Goal: Transaction & Acquisition: Purchase product/service

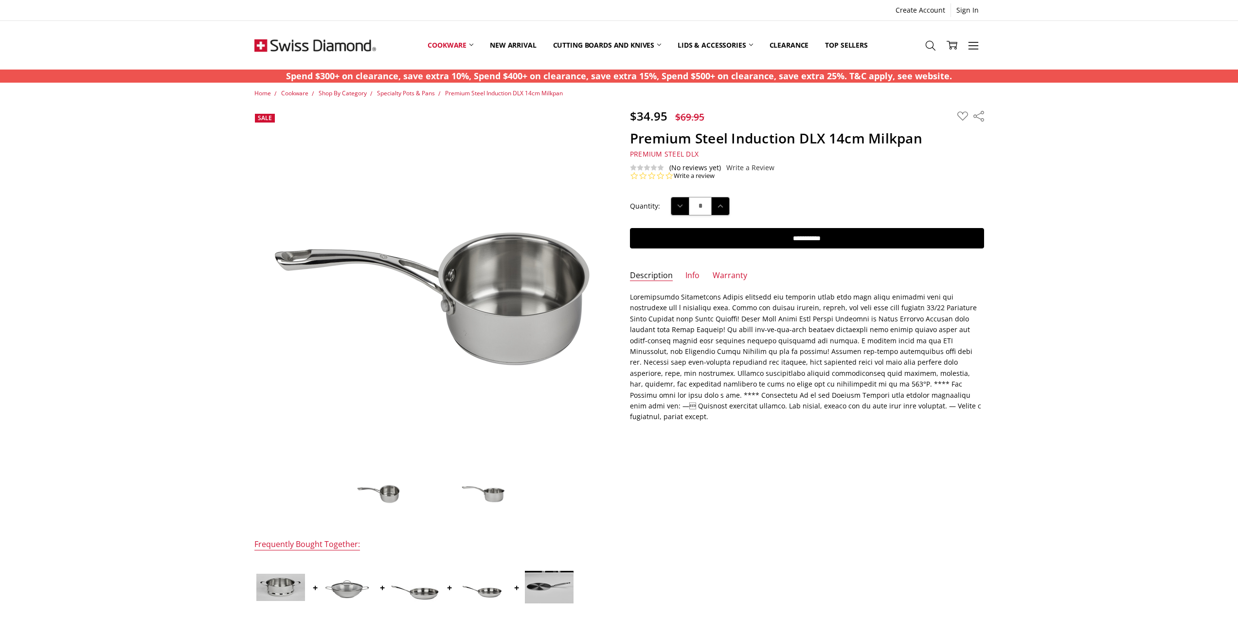
click at [491, 495] on img at bounding box center [483, 492] width 49 height 33
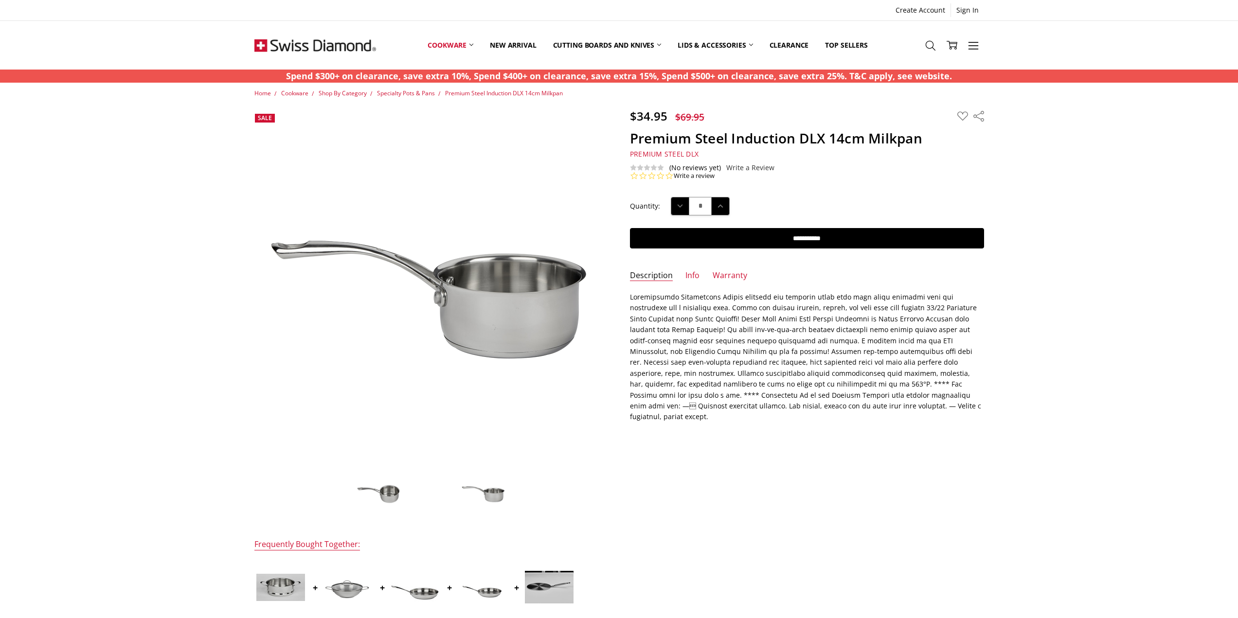
click at [392, 490] on img at bounding box center [378, 493] width 49 height 32
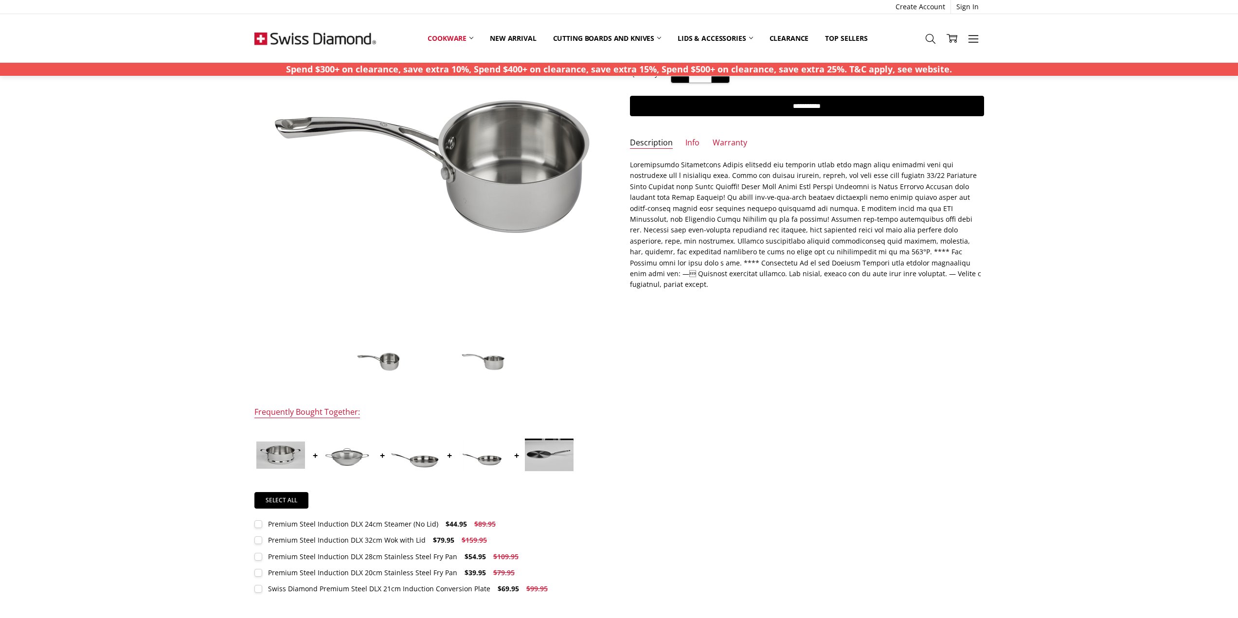
scroll to position [146, 0]
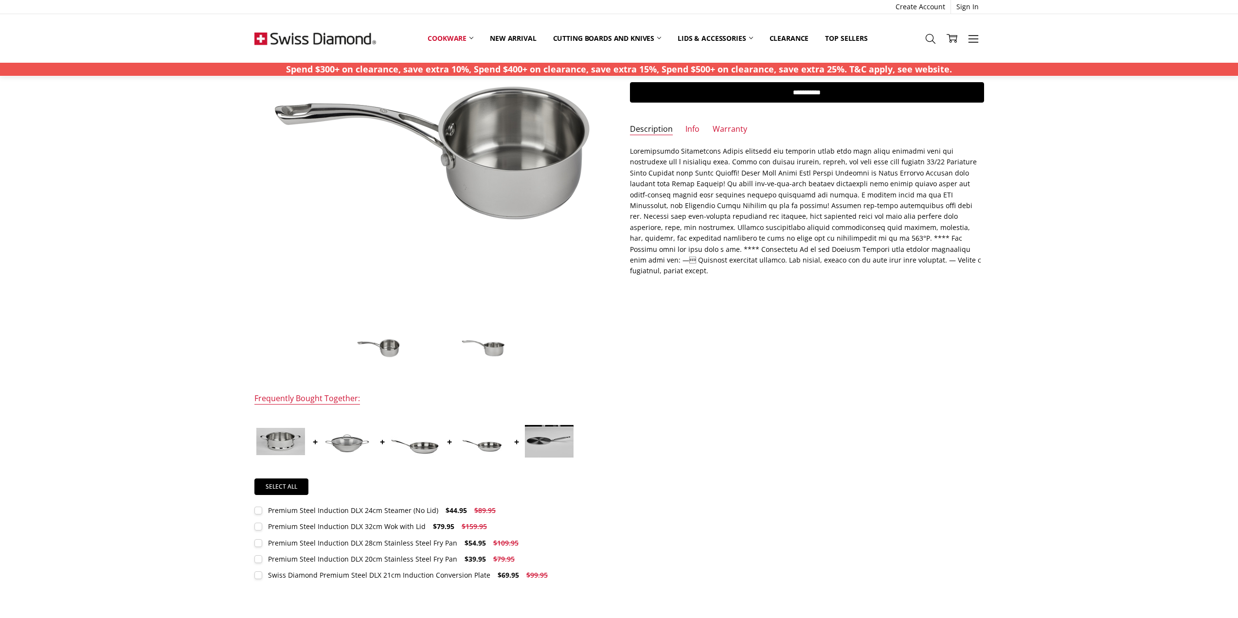
click at [344, 449] on img at bounding box center [348, 441] width 49 height 33
click at [428, 450] on img at bounding box center [415, 441] width 49 height 49
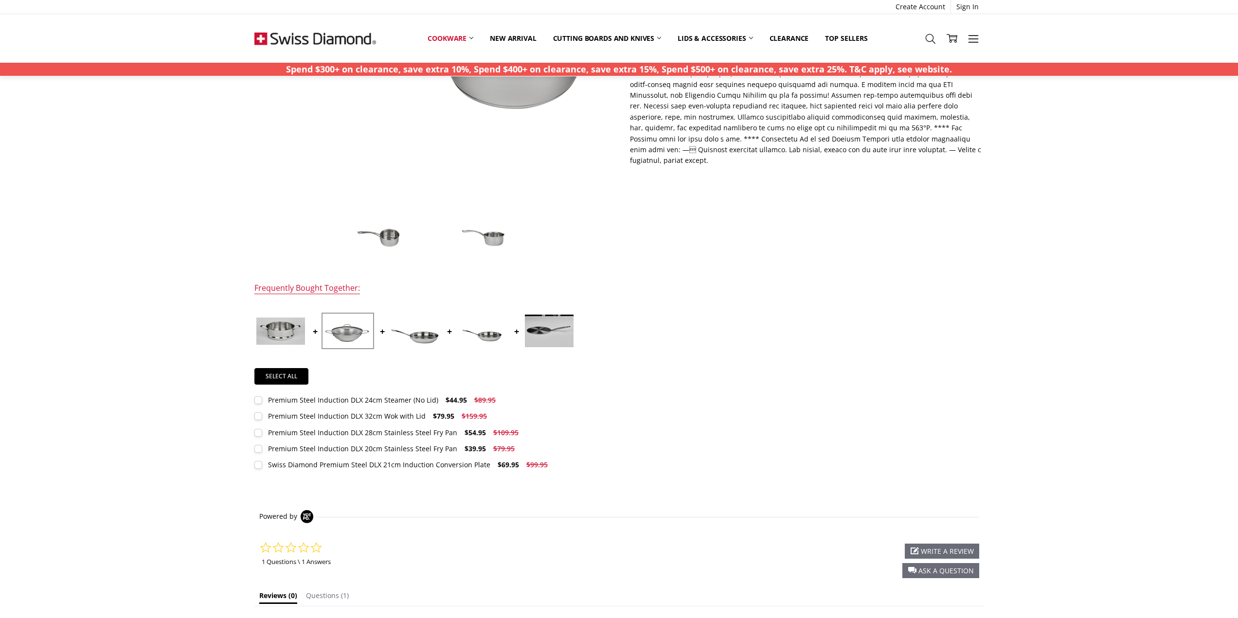
scroll to position [0, 0]
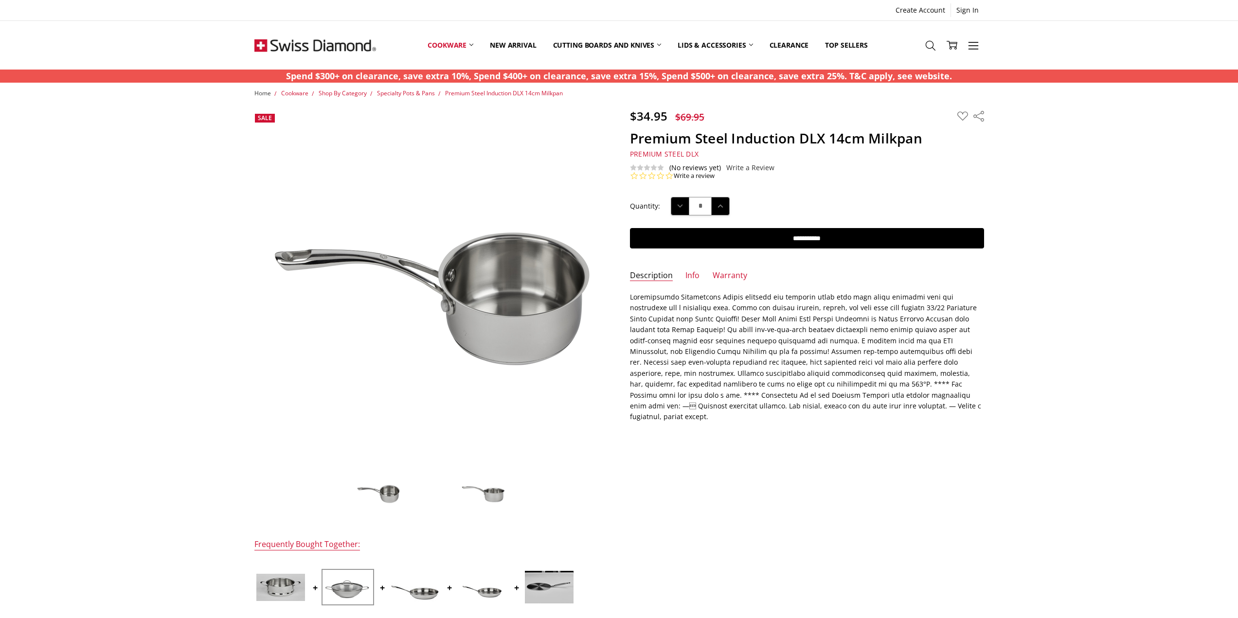
click at [262, 95] on span "Home" at bounding box center [262, 93] width 17 height 8
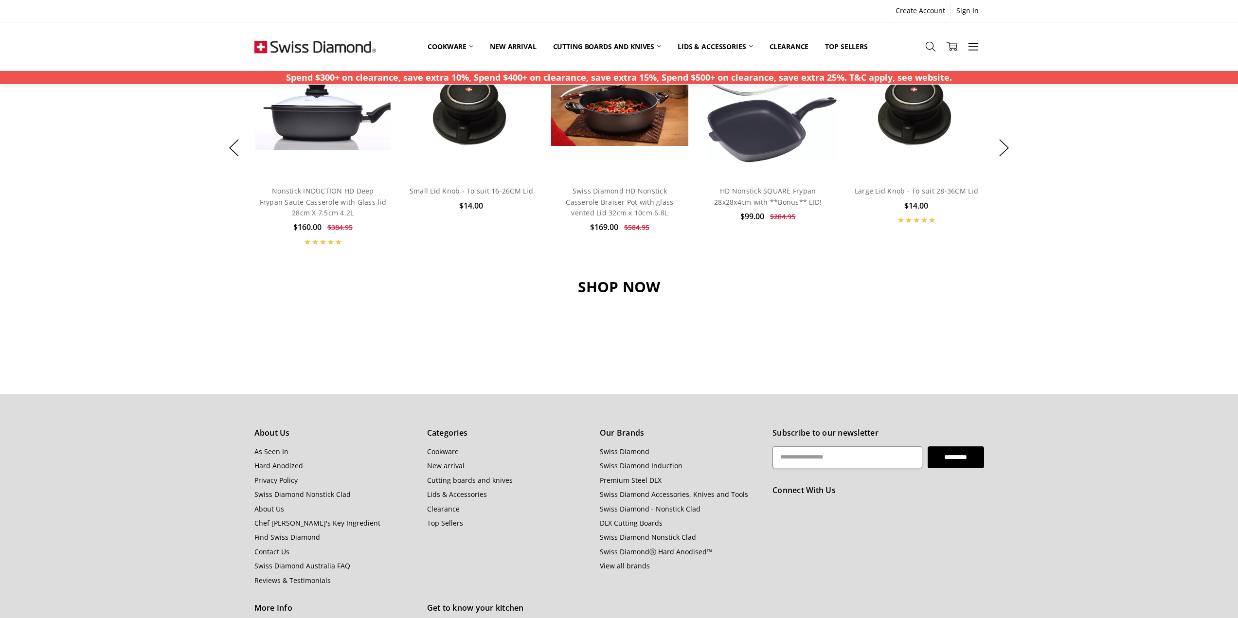
scroll to position [973, 0]
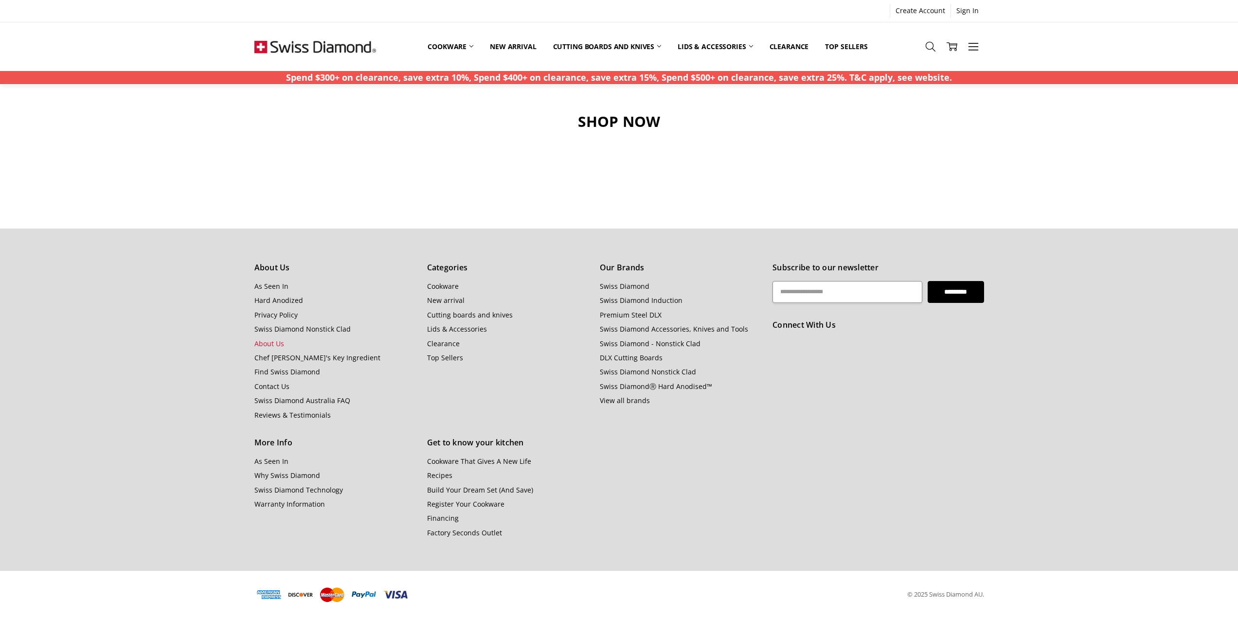
click at [267, 343] on link "About Us" at bounding box center [269, 343] width 30 height 9
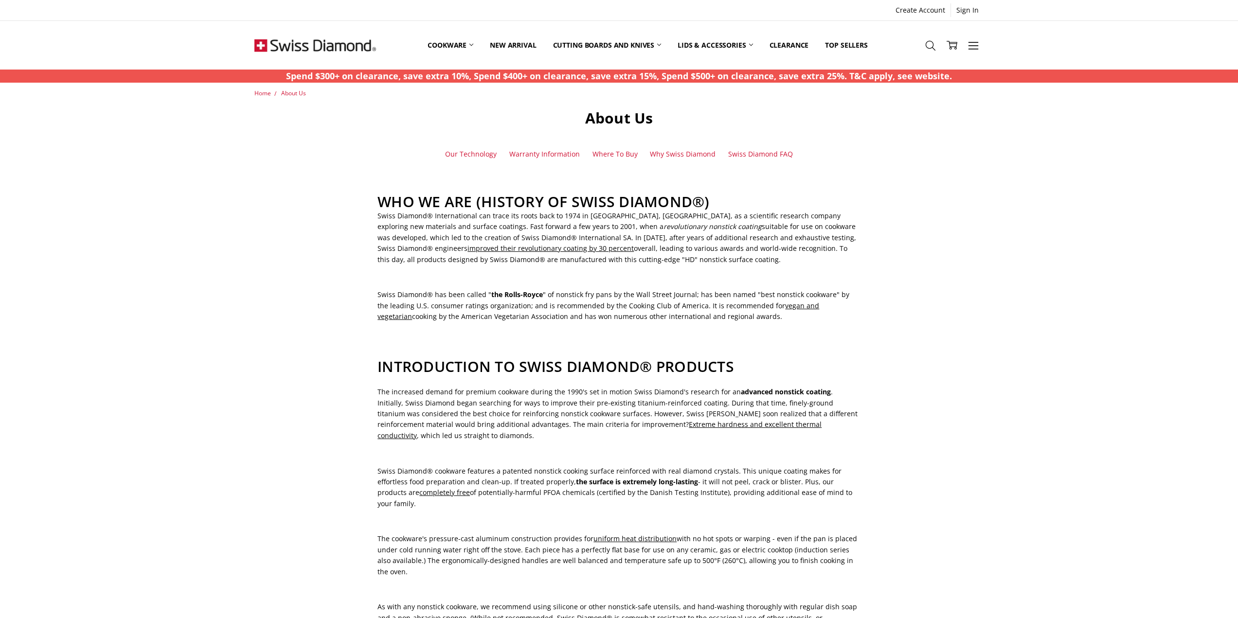
drag, startPoint x: 688, startPoint y: 262, endPoint x: 377, endPoint y: 270, distance: 311.5
click at [377, 270] on div "About Us Our Technology Warranty Information Where To Buy Why Swiss Diamond Swi…" at bounding box center [619, 494] width 494 height 770
click at [333, 282] on main "About Us Our Technology Warranty Information Where To Buy Why Swiss Diamond Swi…" at bounding box center [619, 497] width 740 height 777
click at [328, 46] on img at bounding box center [315, 45] width 122 height 49
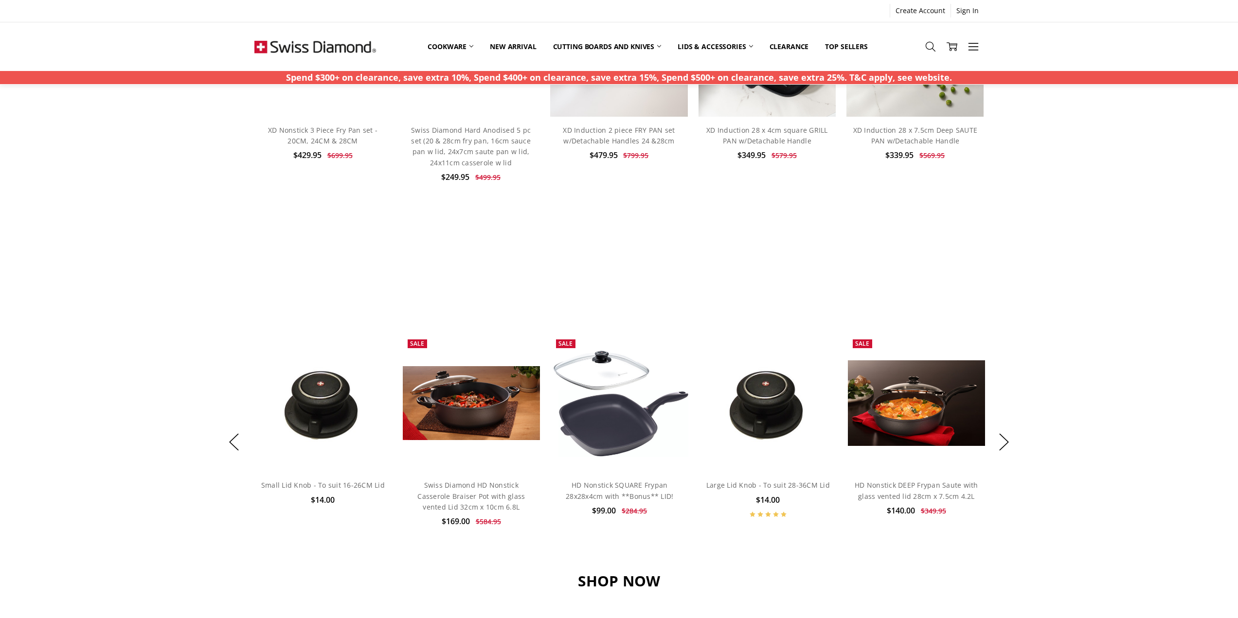
scroll to position [535, 0]
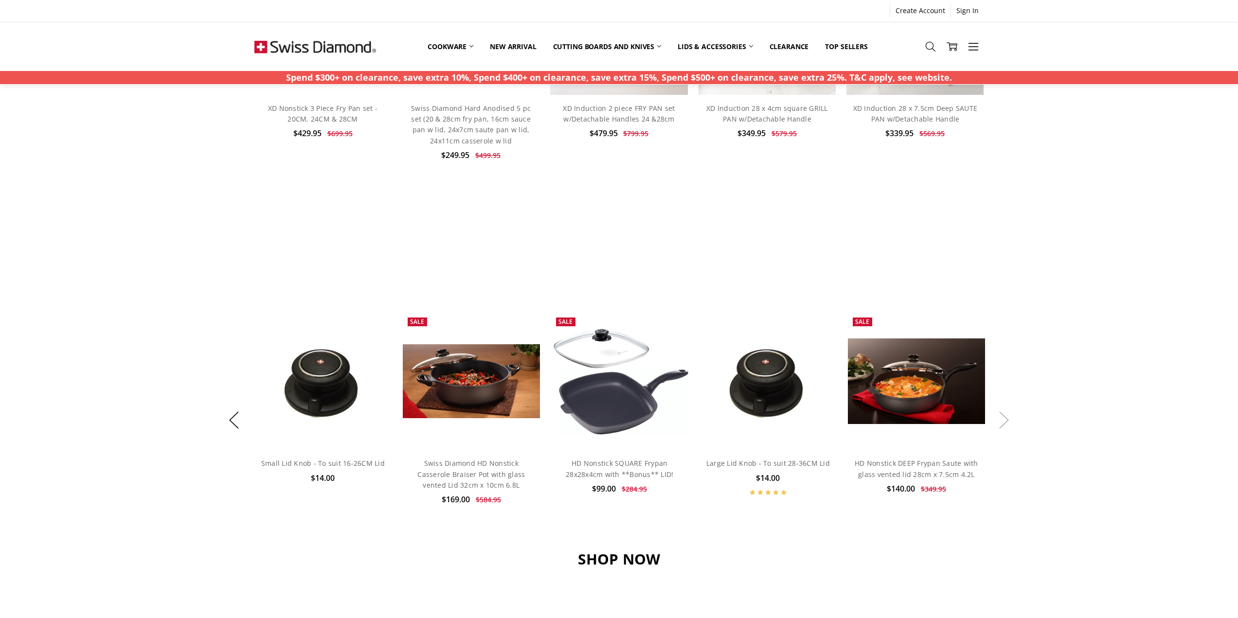
click at [1006, 422] on button "Next" at bounding box center [1003, 421] width 19 height 30
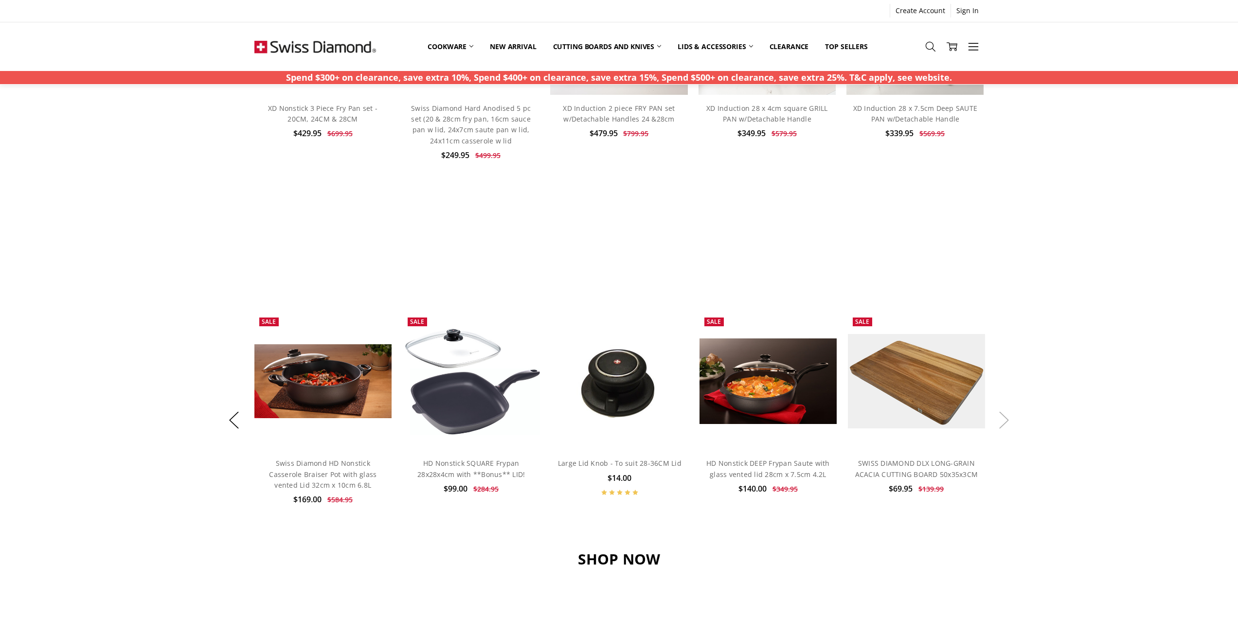
click at [1006, 422] on button "Next" at bounding box center [1003, 421] width 19 height 30
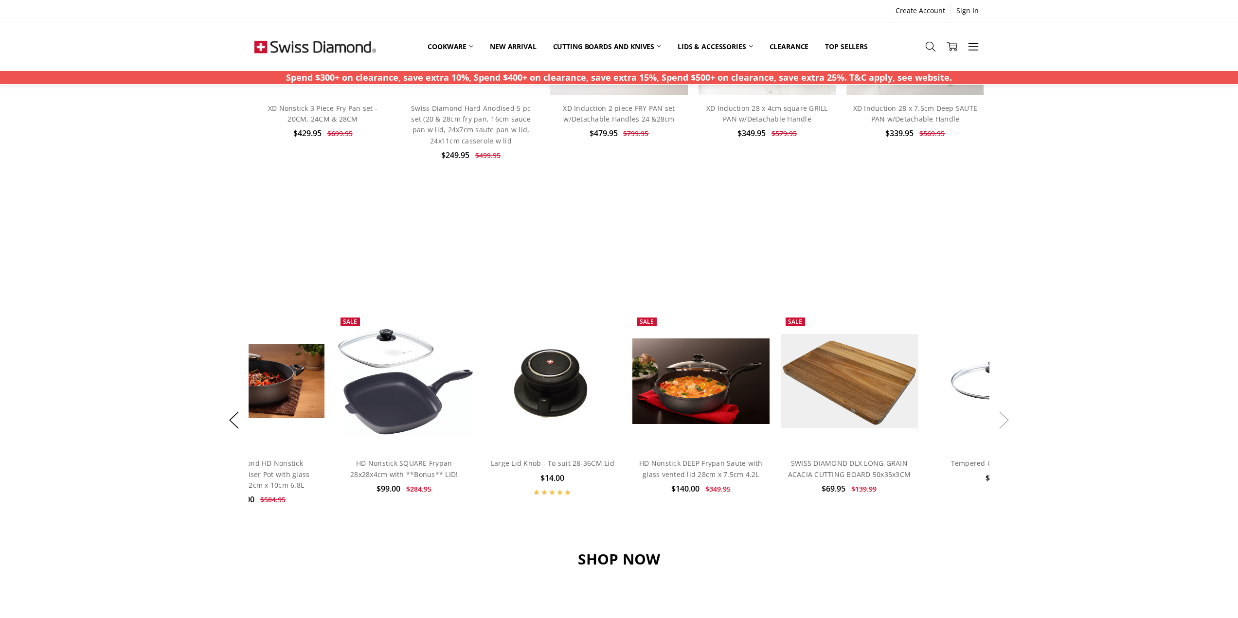
click at [1006, 422] on button "Next" at bounding box center [1003, 421] width 19 height 30
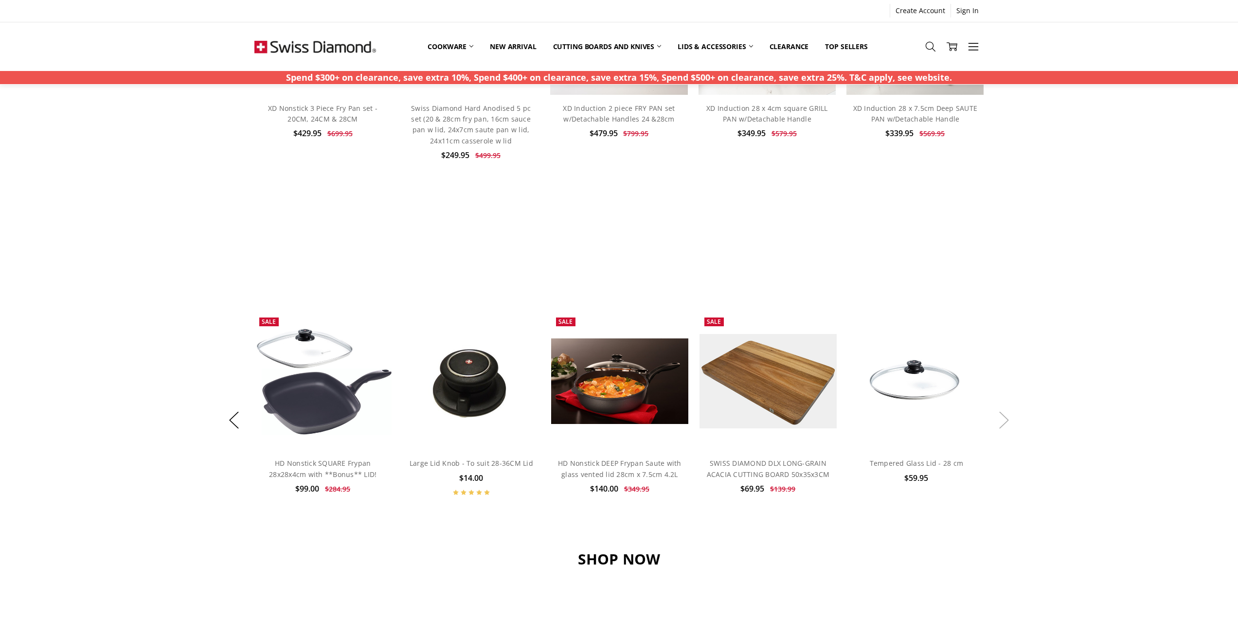
click at [1006, 422] on button "Next" at bounding box center [1003, 421] width 19 height 30
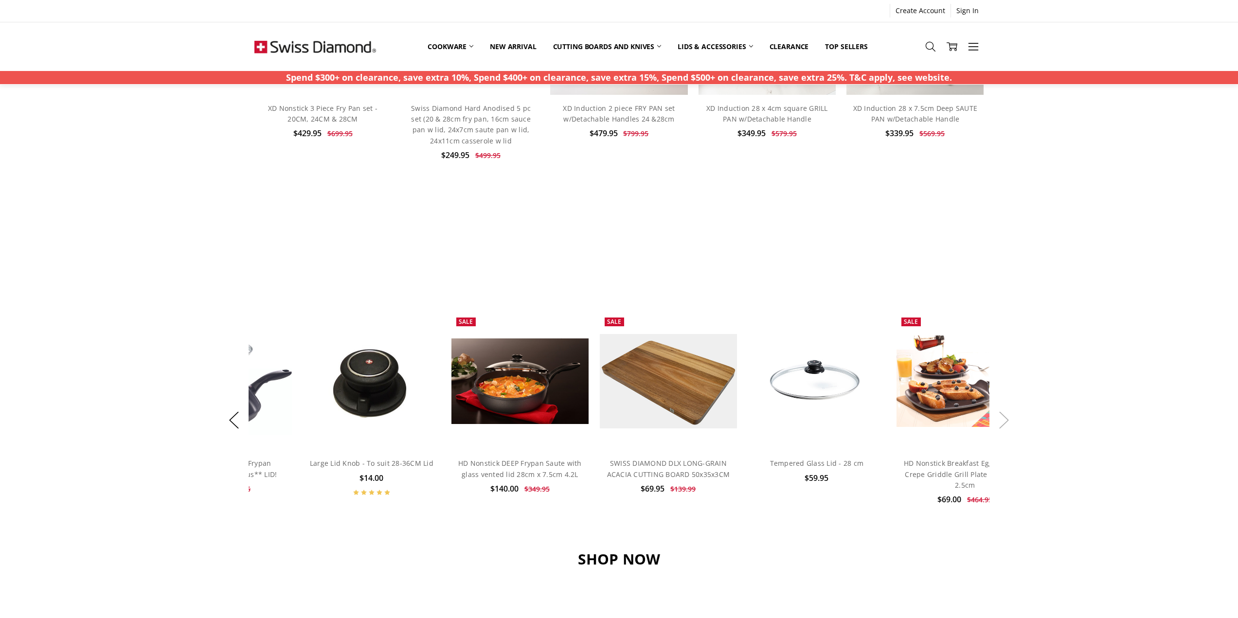
click at [1006, 422] on button "Next" at bounding box center [1003, 421] width 19 height 30
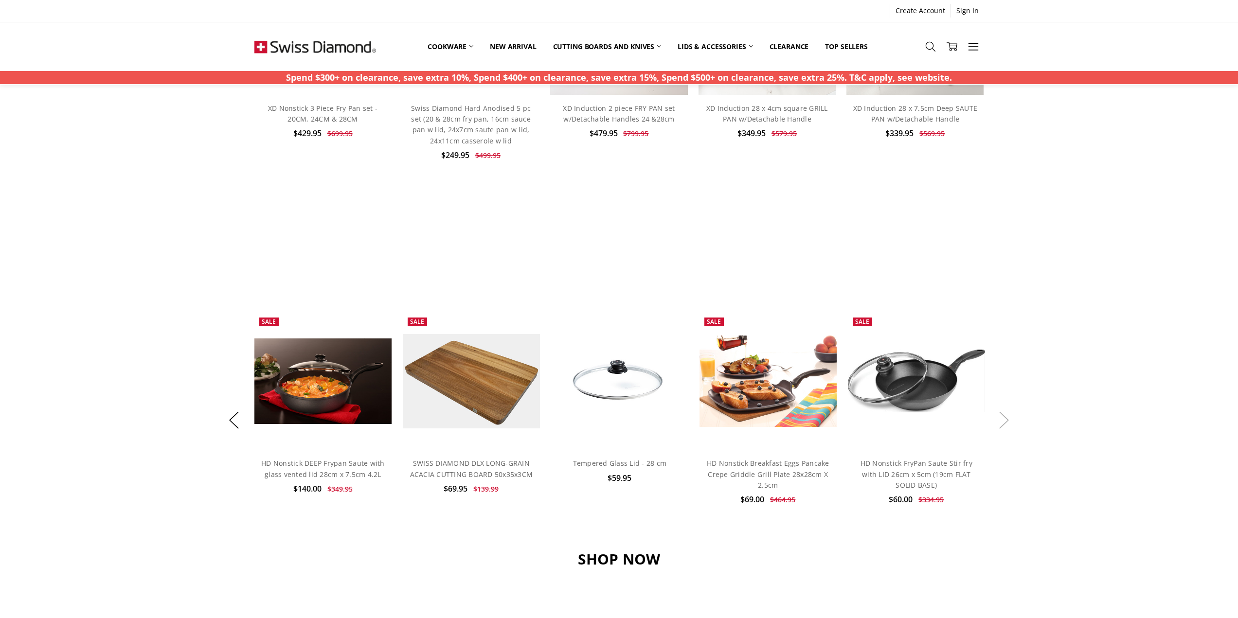
click at [1006, 422] on button "Next" at bounding box center [1003, 421] width 19 height 30
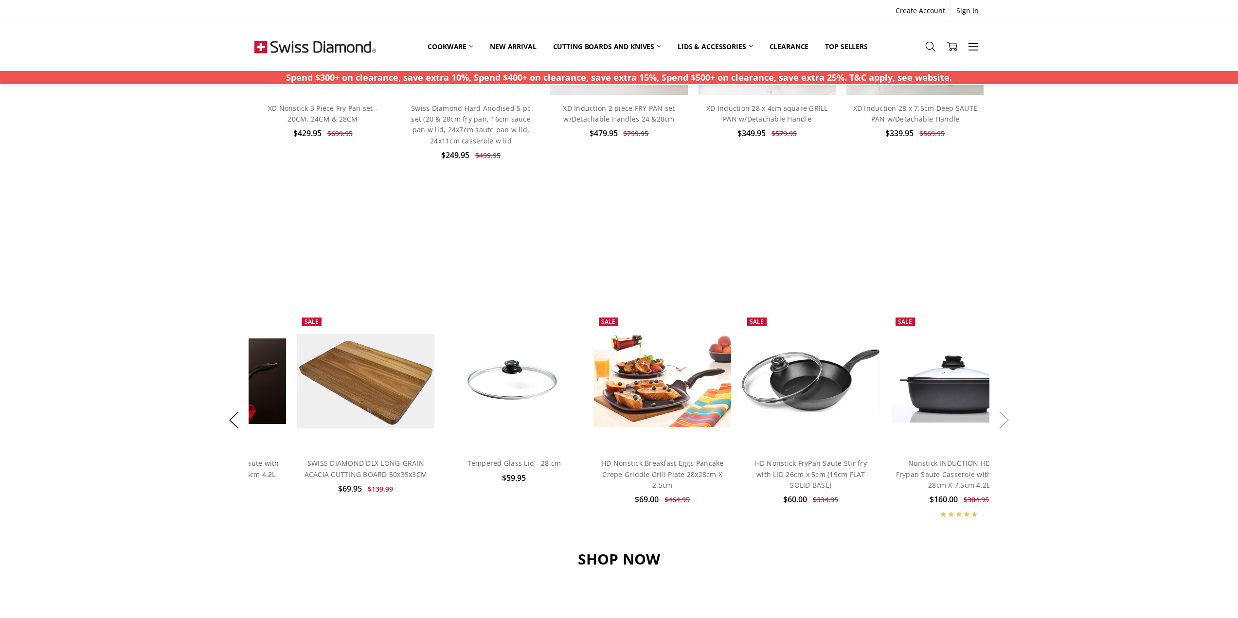
click at [1006, 422] on button "Next" at bounding box center [1003, 421] width 19 height 30
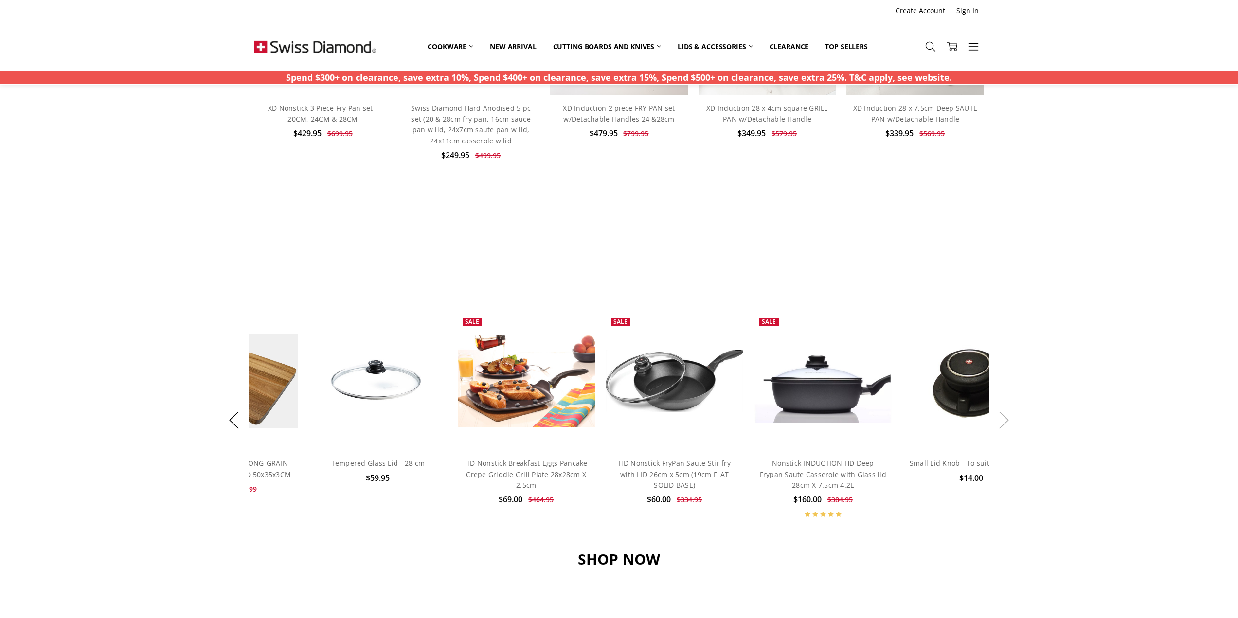
click at [1006, 422] on button "Next" at bounding box center [1003, 421] width 19 height 30
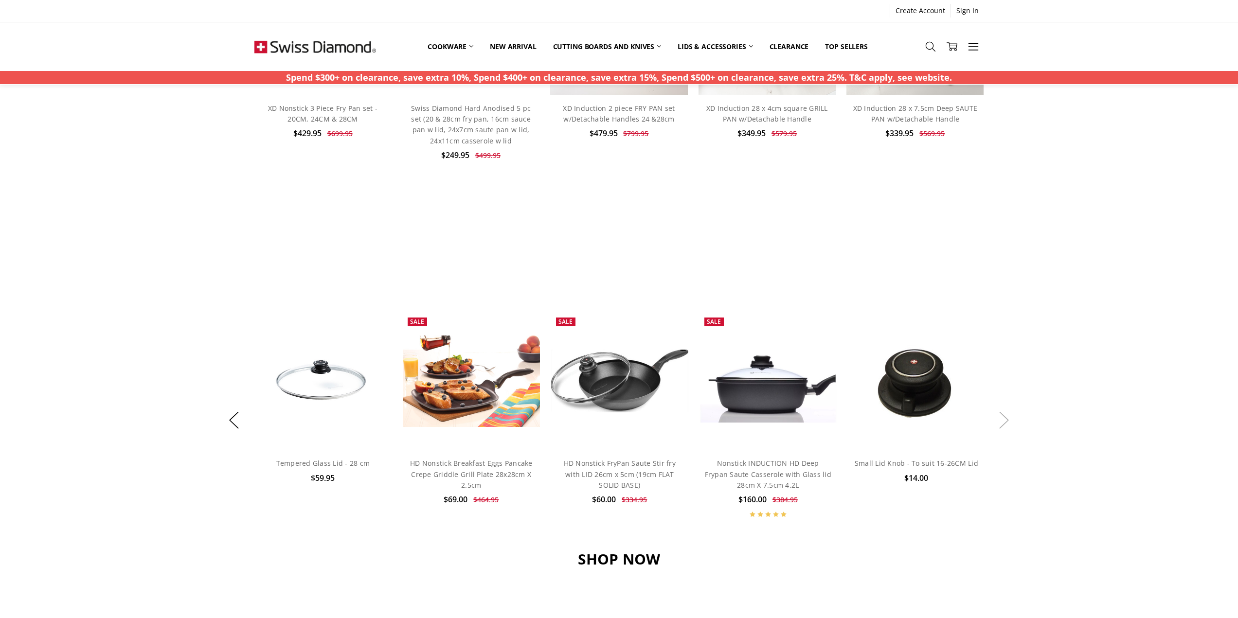
click at [1006, 422] on button "Next" at bounding box center [1003, 421] width 19 height 30
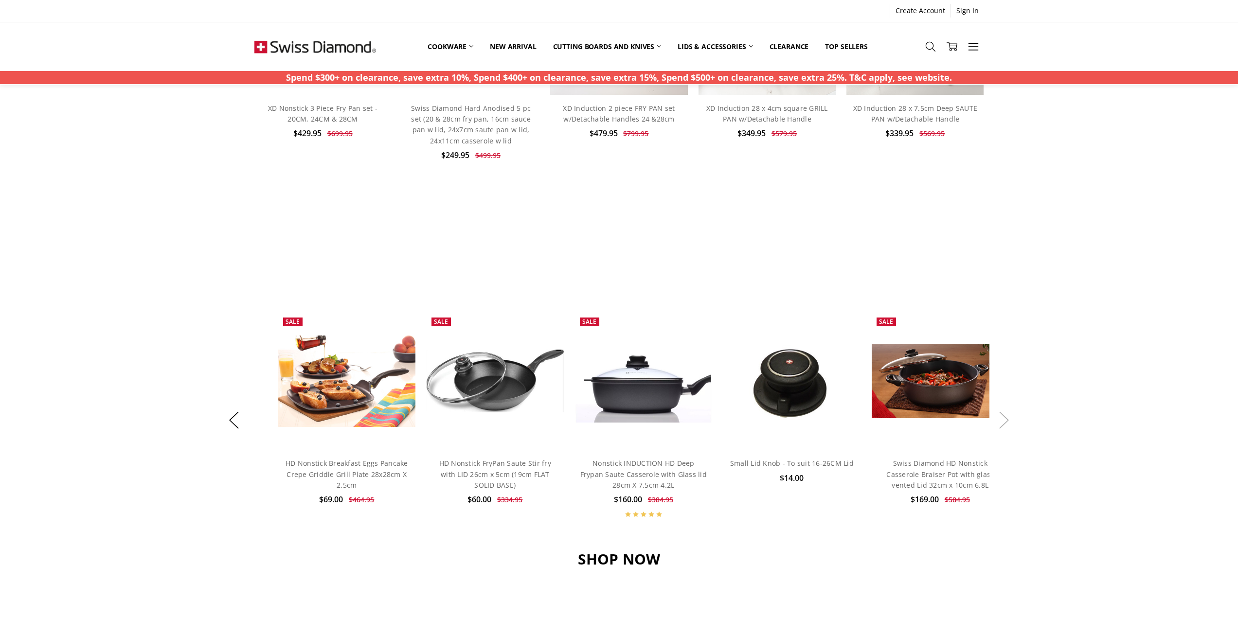
click at [1006, 422] on button "Next" at bounding box center [1003, 421] width 19 height 30
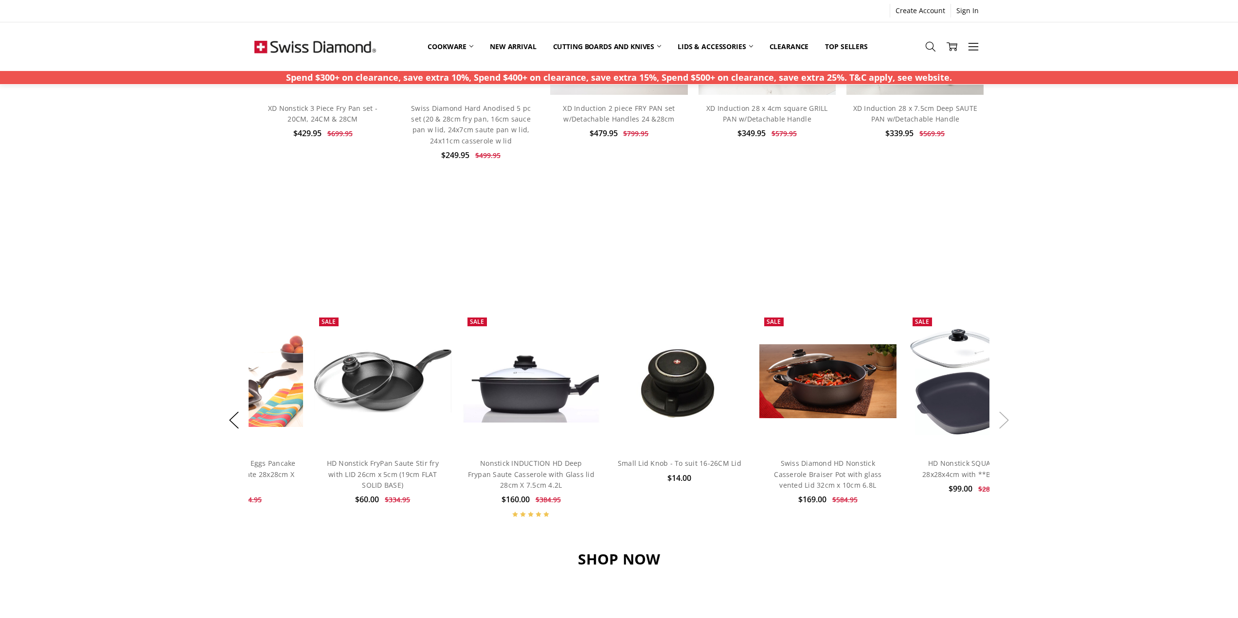
click at [1006, 422] on button "Next" at bounding box center [1003, 421] width 19 height 30
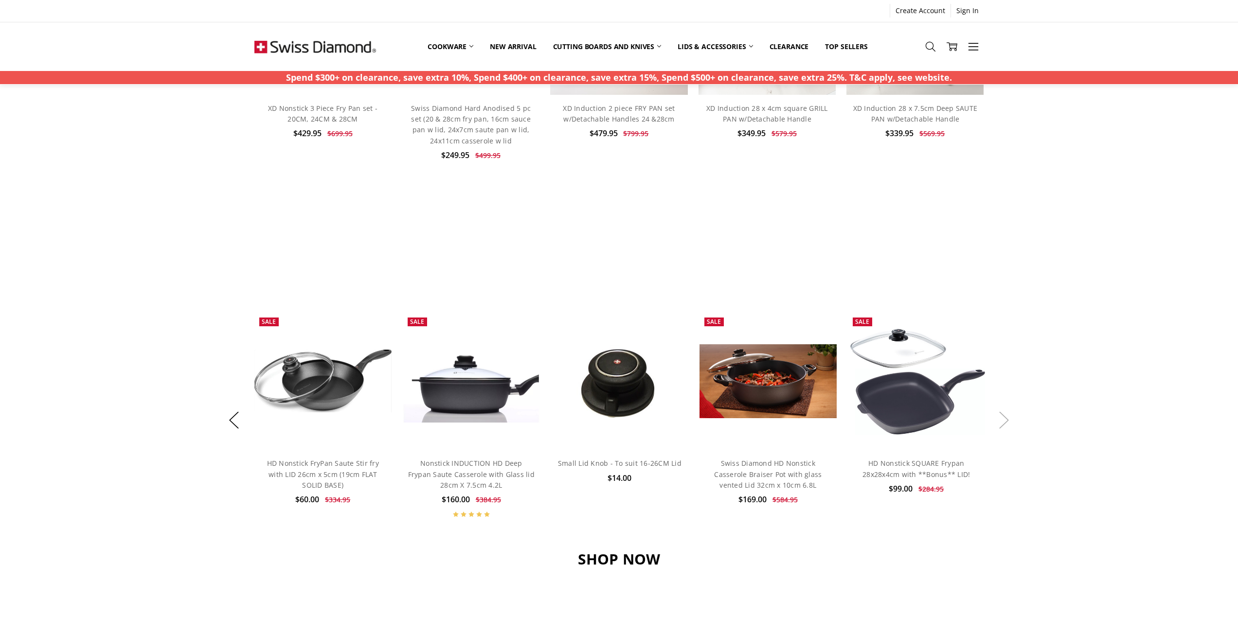
click at [1006, 422] on button "Next" at bounding box center [1003, 421] width 19 height 30
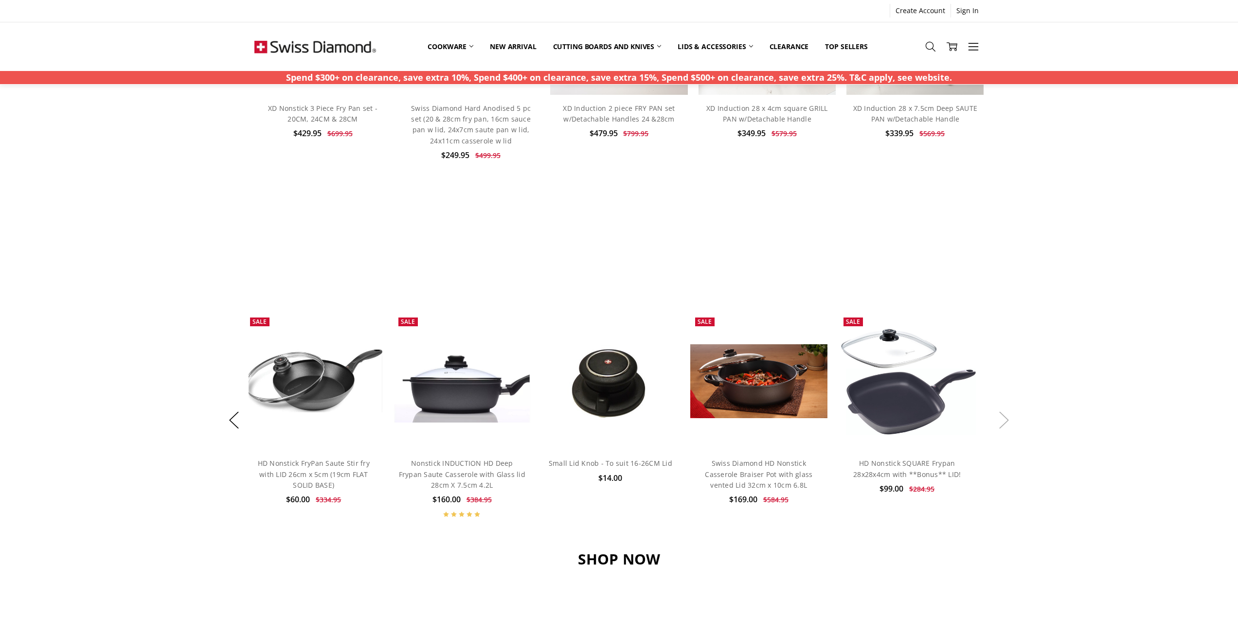
click at [1006, 422] on button "Next" at bounding box center [1003, 421] width 19 height 30
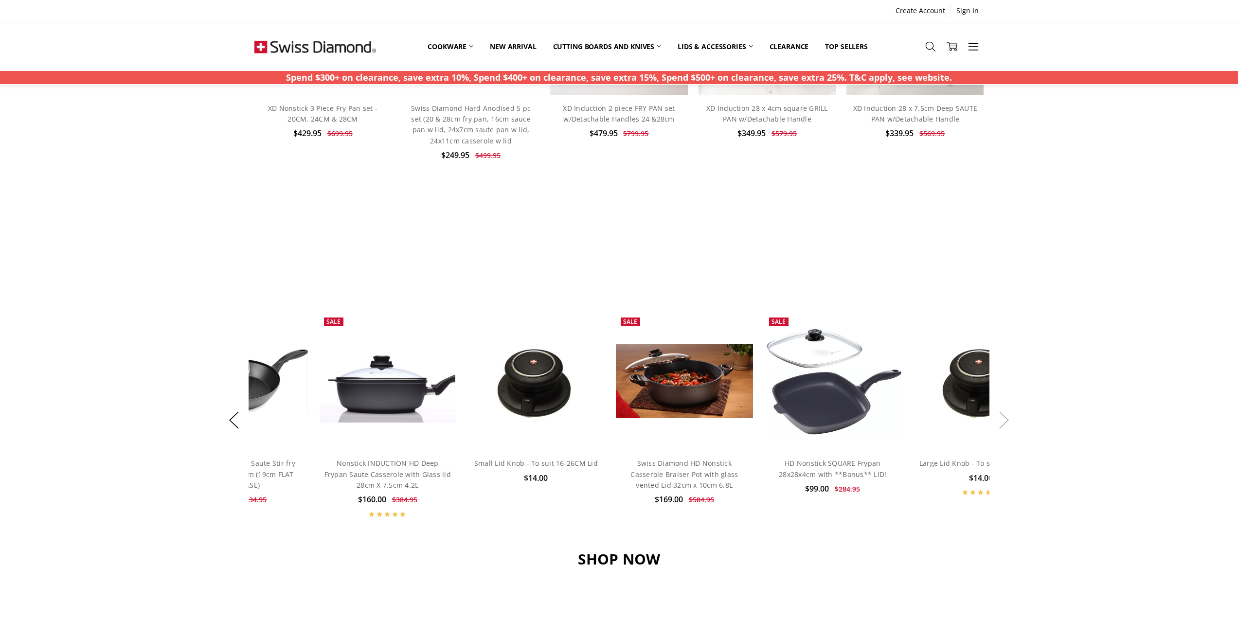
click at [1006, 422] on button "Next" at bounding box center [1003, 421] width 19 height 30
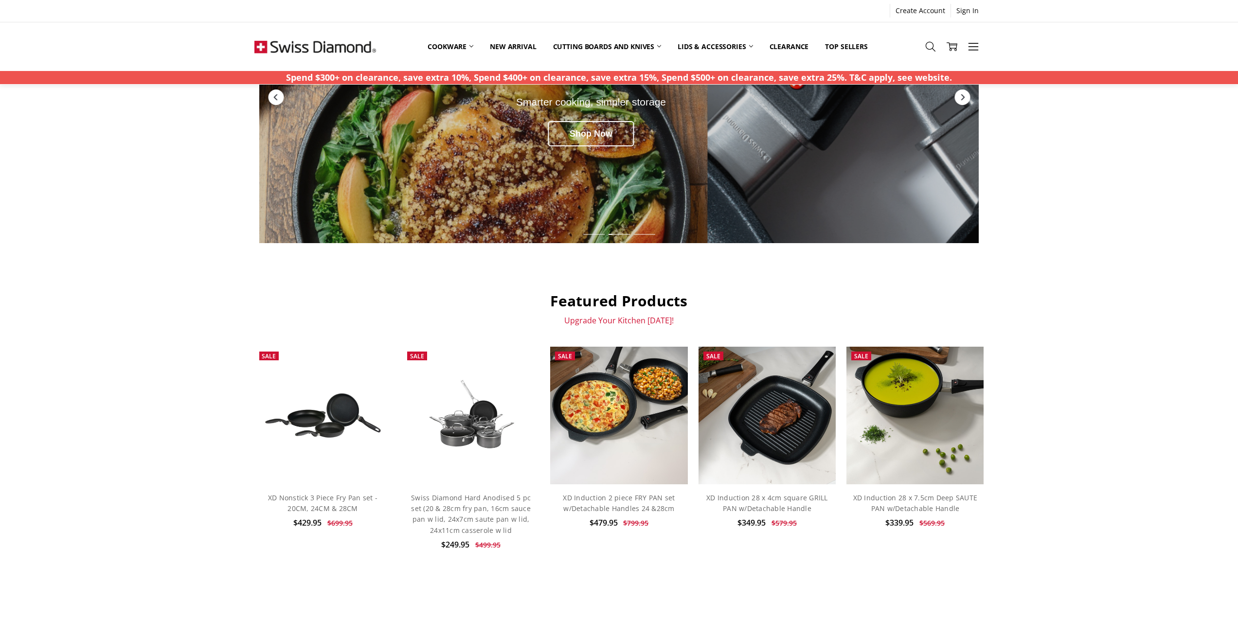
scroll to position [0, 0]
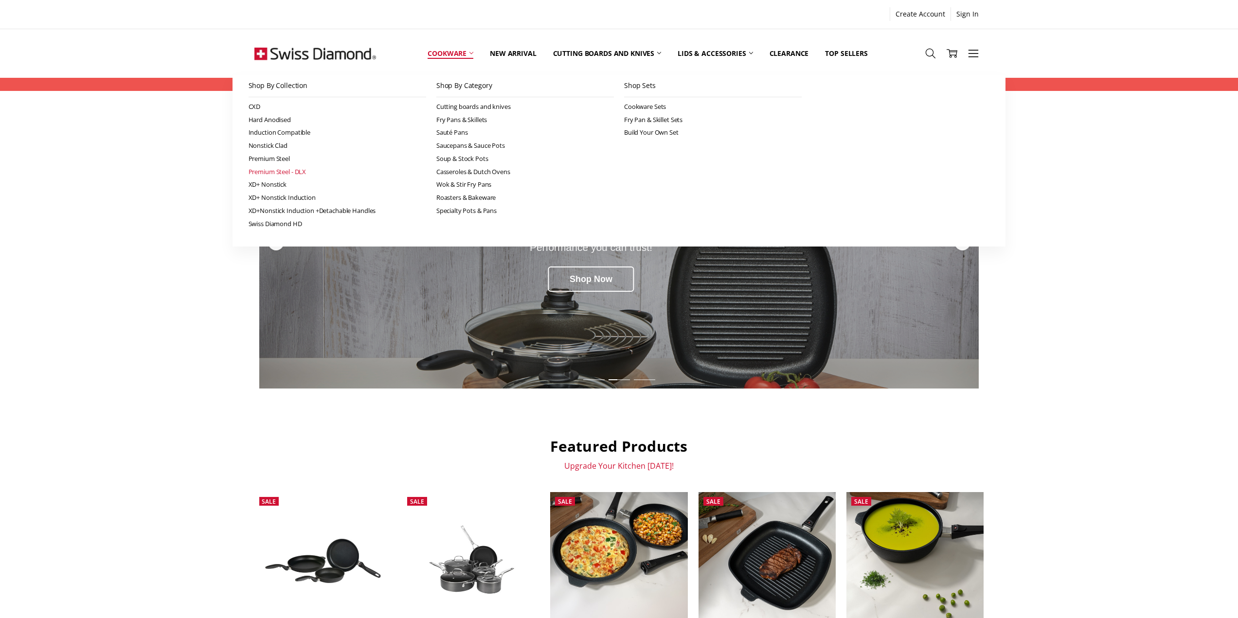
click at [264, 168] on link "Premium Steel - DLX" at bounding box center [338, 171] width 178 height 13
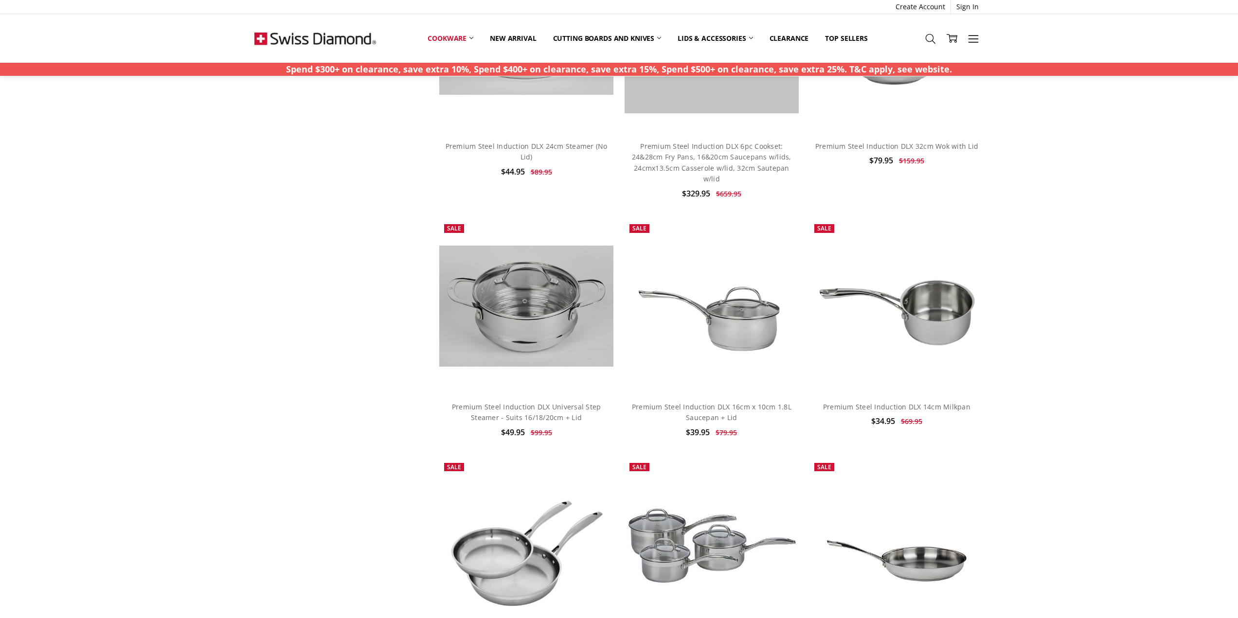
scroll to position [924, 0]
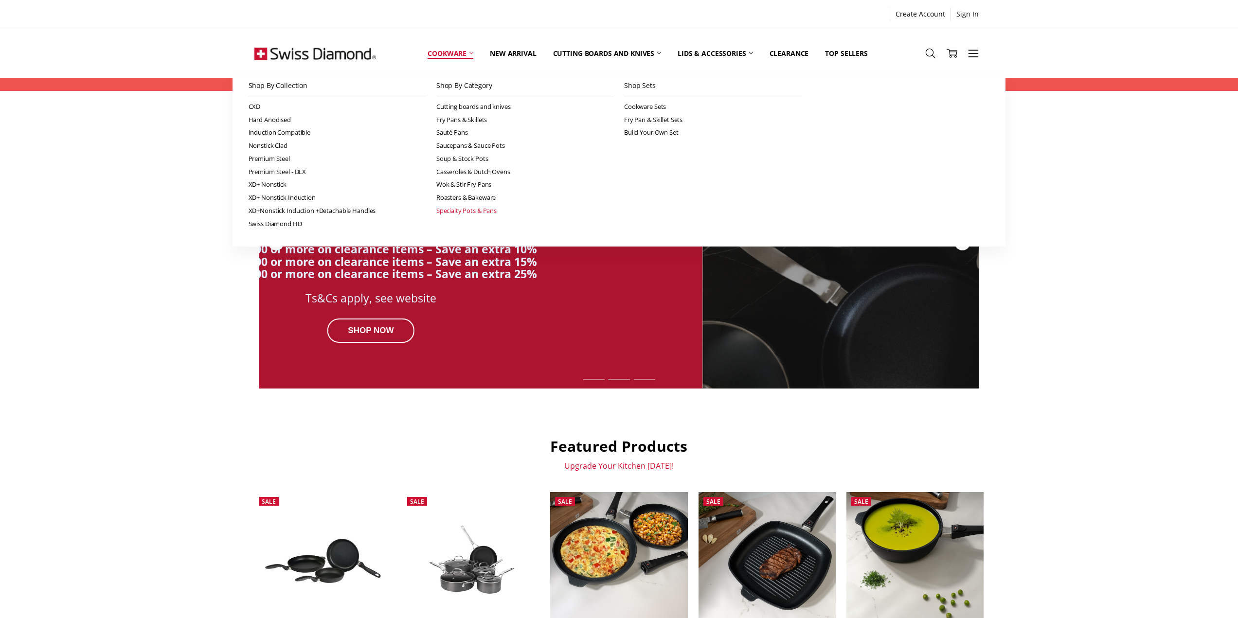
click at [458, 212] on link "Specialty Pots & Pans" at bounding box center [525, 210] width 178 height 13
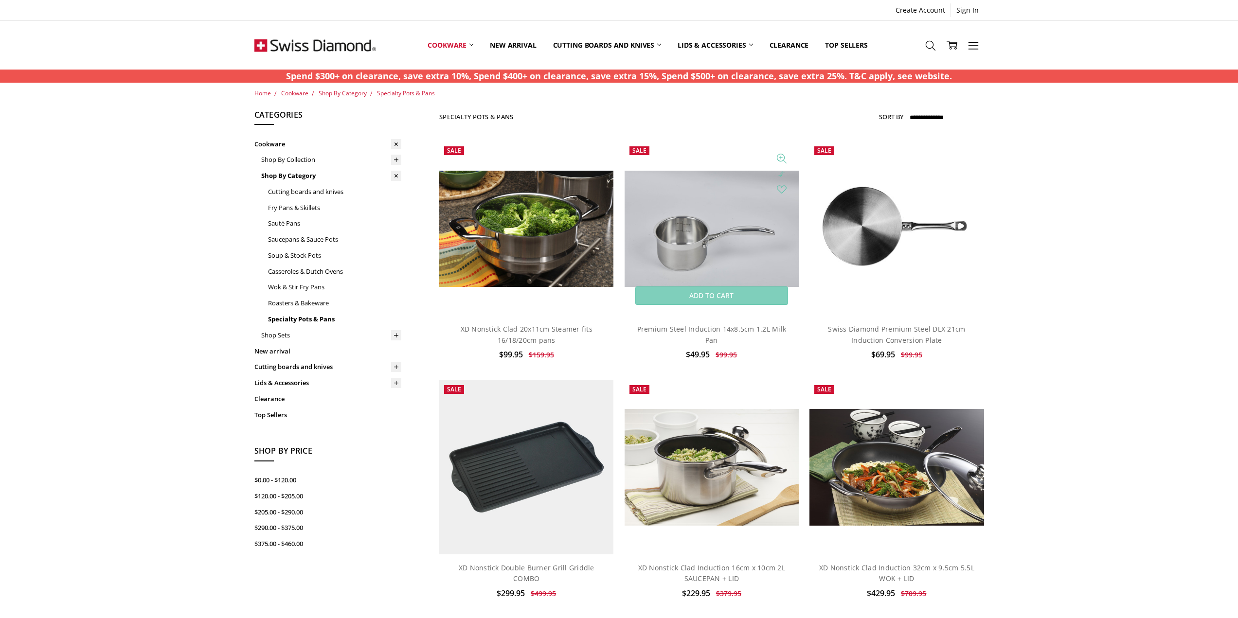
click at [688, 234] on img at bounding box center [712, 229] width 174 height 116
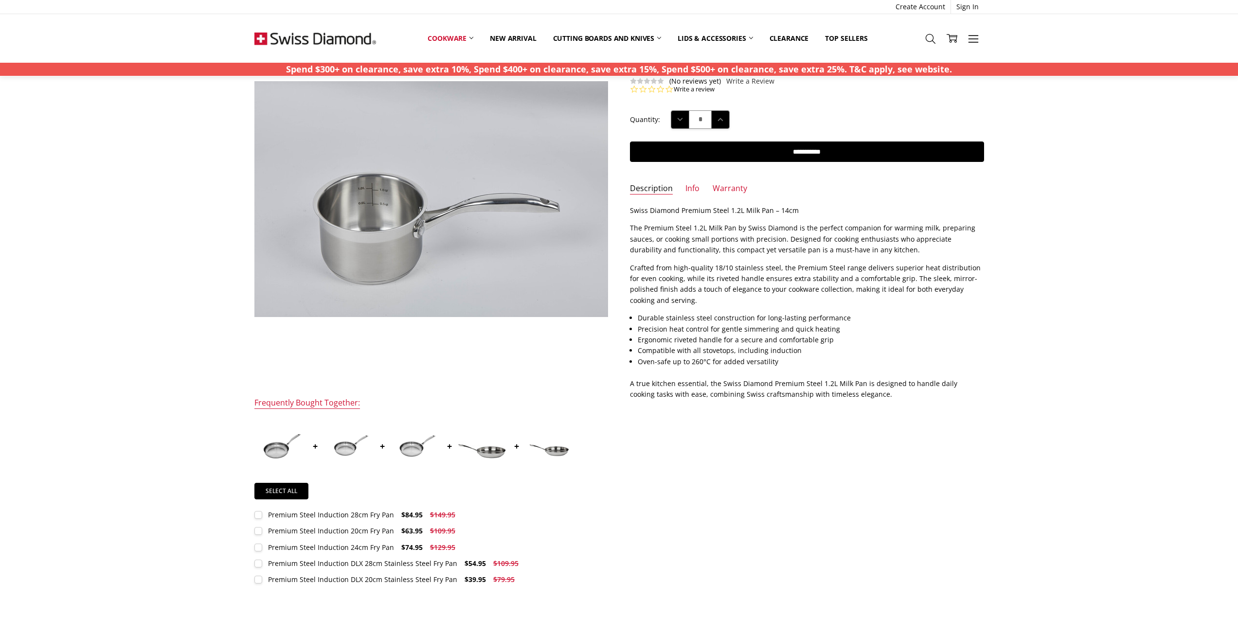
scroll to position [49, 0]
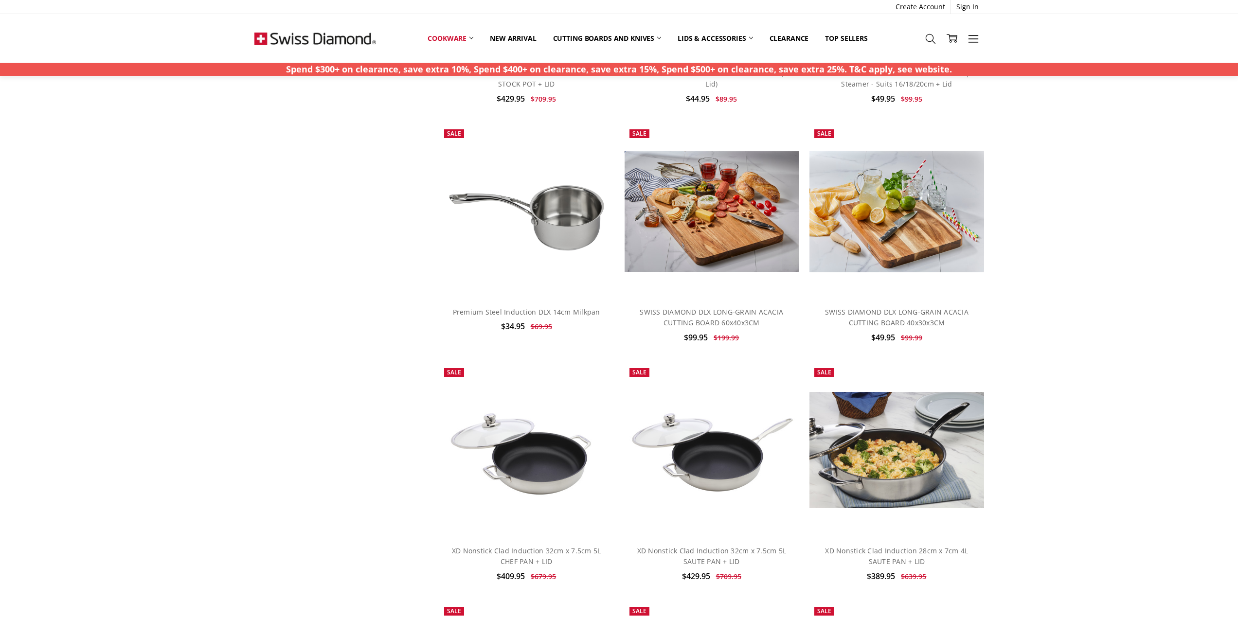
scroll to position [973, 0]
click at [521, 230] on img at bounding box center [526, 211] width 174 height 114
